Goal: Task Accomplishment & Management: Manage account settings

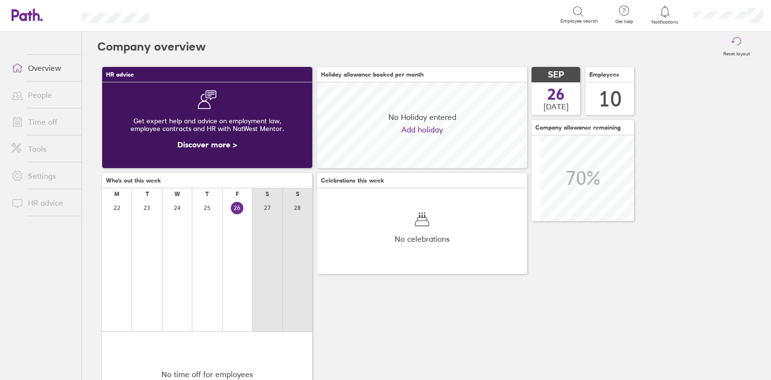
scroll to position [85, 209]
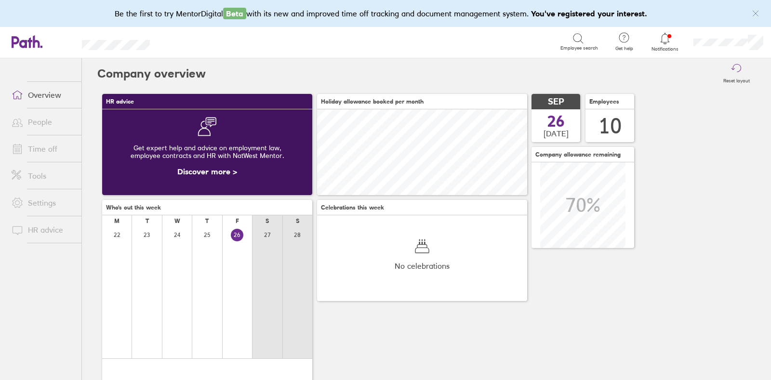
click at [48, 143] on link "Time off" at bounding box center [43, 148] width 78 height 19
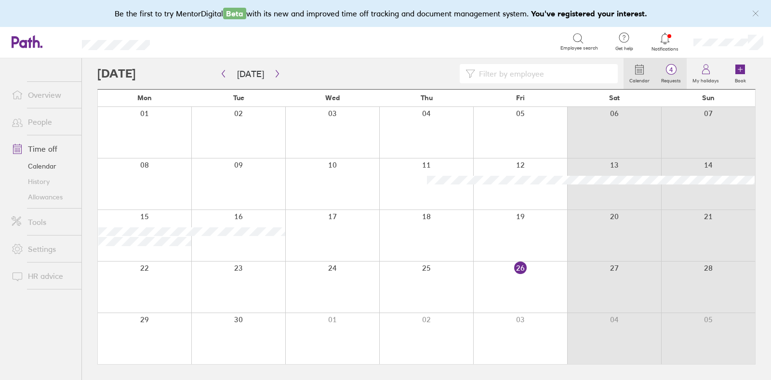
click at [667, 74] on icon at bounding box center [671, 70] width 12 height 12
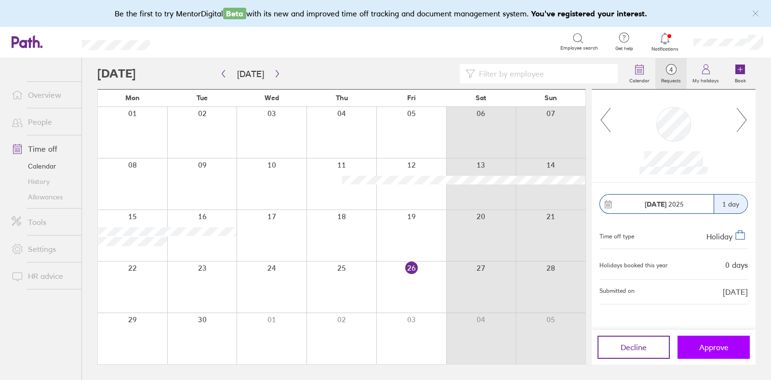
click at [722, 346] on span "Approve" at bounding box center [713, 347] width 29 height 9
click at [719, 350] on span "Approve" at bounding box center [713, 347] width 29 height 9
